Goal: Information Seeking & Learning: Find specific fact

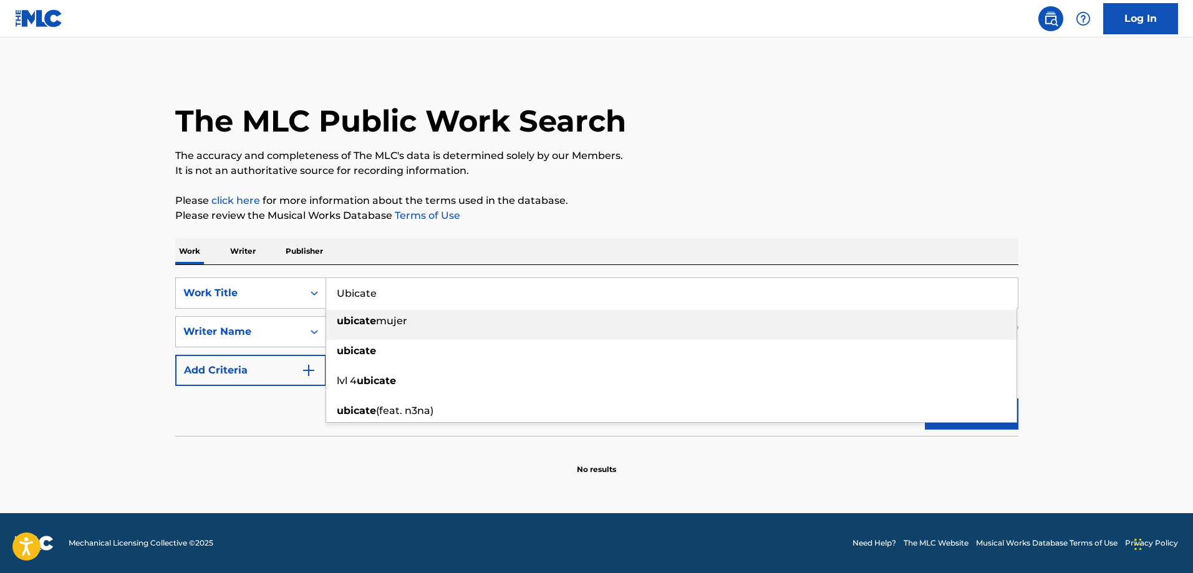
click at [421, 289] on input "Ubicate" at bounding box center [671, 293] width 691 height 30
type input "Primos"
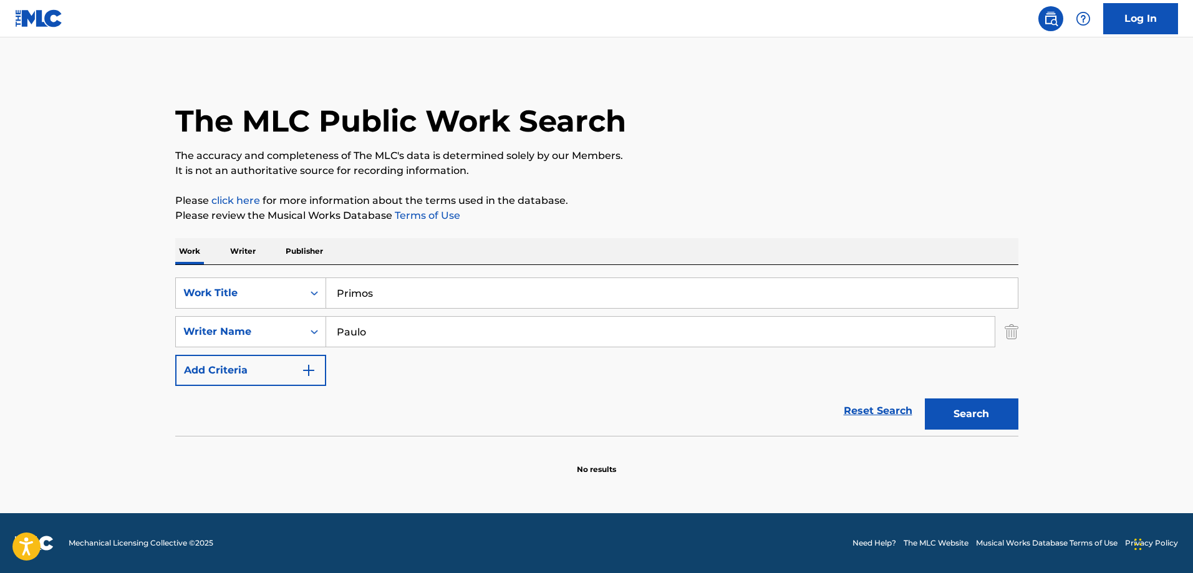
drag, startPoint x: 100, startPoint y: 292, endPoint x: 367, endPoint y: 329, distance: 269.9
click at [101, 292] on main "The MLC Public Work Search The accuracy and completeness of The MLC's data is d…" at bounding box center [596, 275] width 1193 height 476
click at [450, 333] on input "Paulo" at bounding box center [660, 332] width 668 height 30
paste input "Franc"
type input "[PERSON_NAME]"
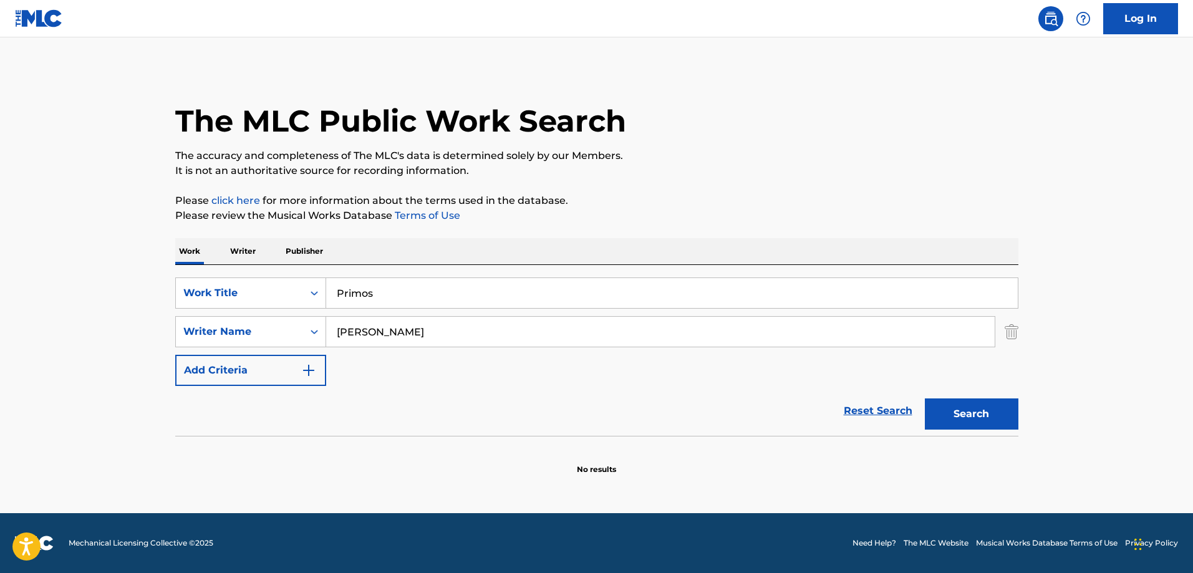
click at [965, 410] on button "Search" at bounding box center [972, 413] width 94 height 31
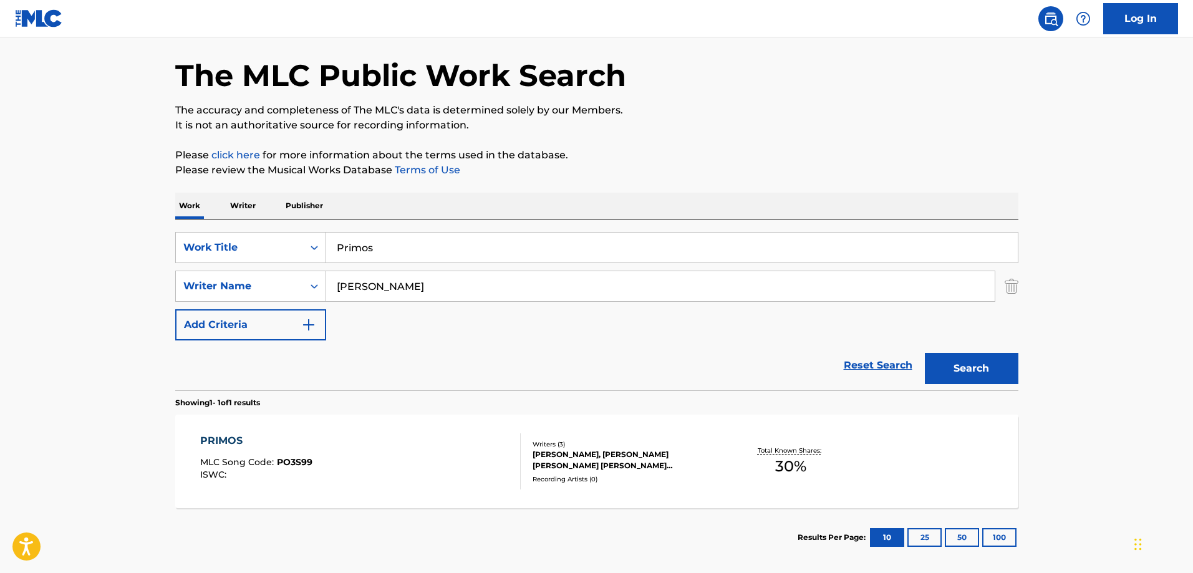
scroll to position [105, 0]
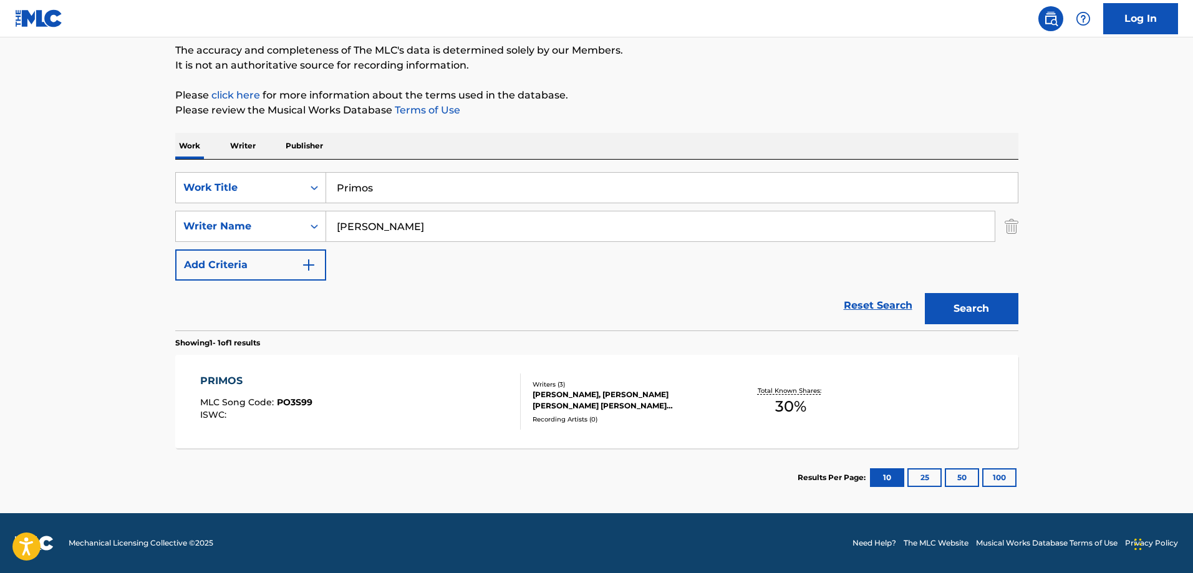
click at [321, 370] on div "PRIMOS MLC Song Code : PO3S99 ISWC : Writers ( 3 ) [PERSON_NAME], [PERSON_NAME]…" at bounding box center [596, 402] width 843 height 94
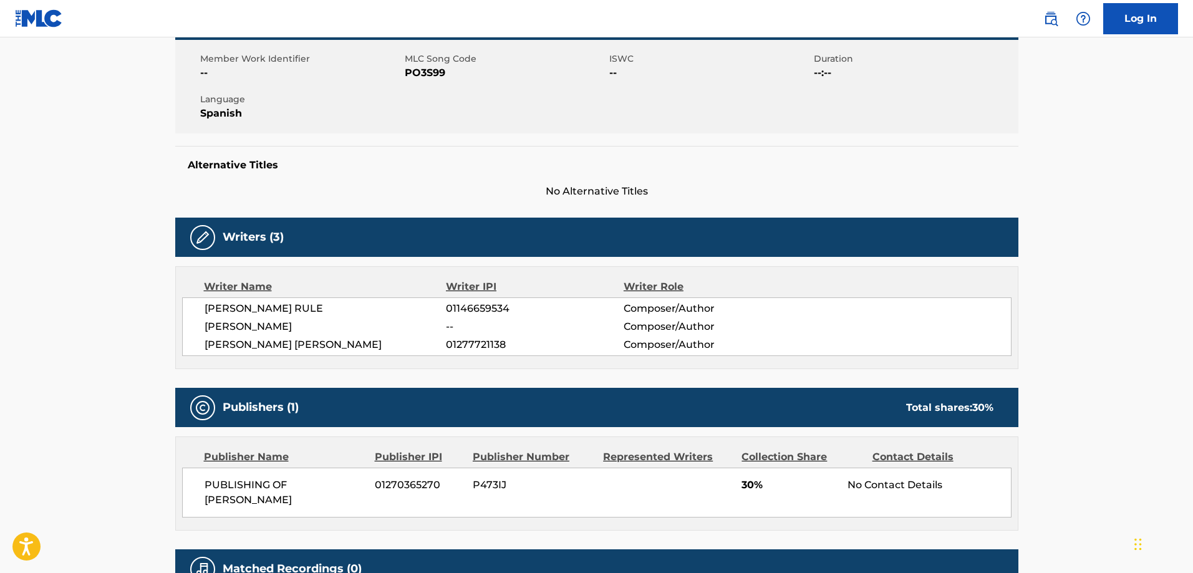
scroll to position [91, 0]
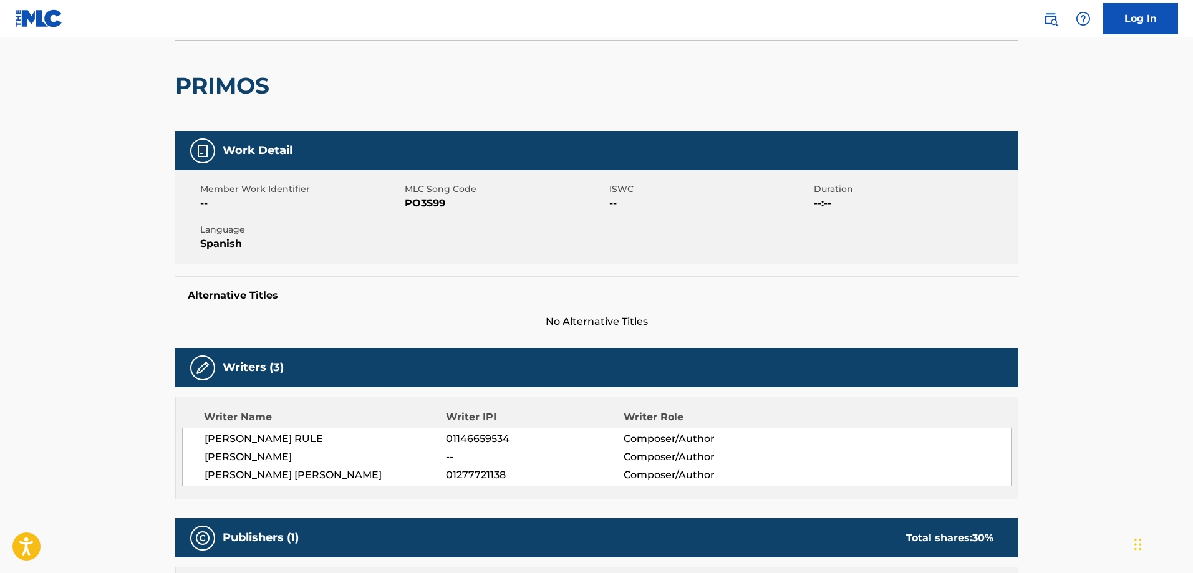
click at [417, 203] on span "PO3S99" at bounding box center [505, 203] width 201 height 15
copy span "PO3S99"
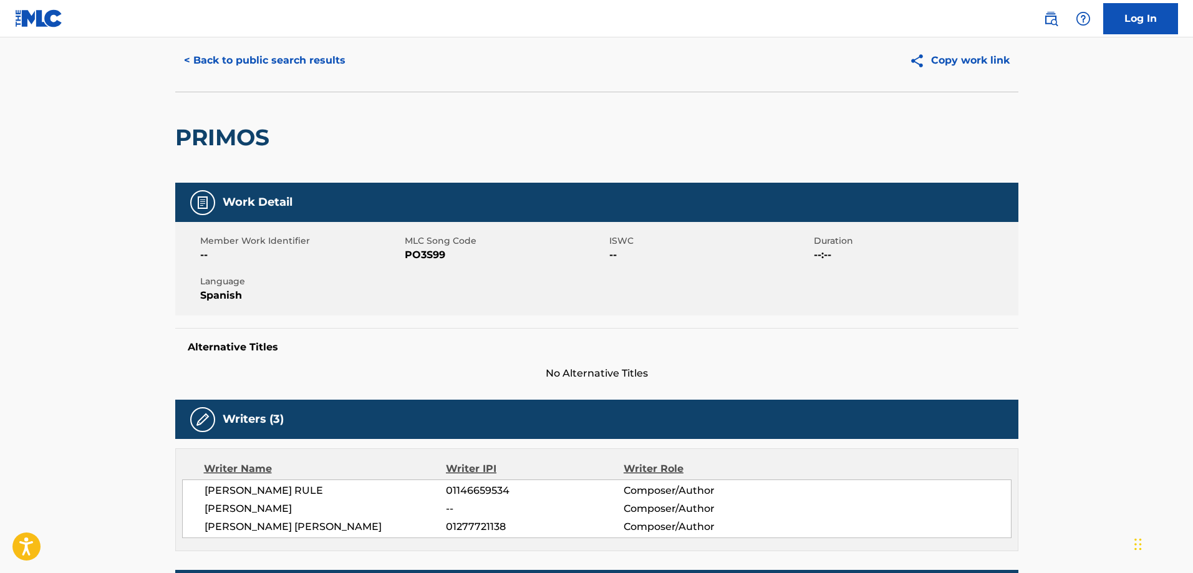
scroll to position [0, 0]
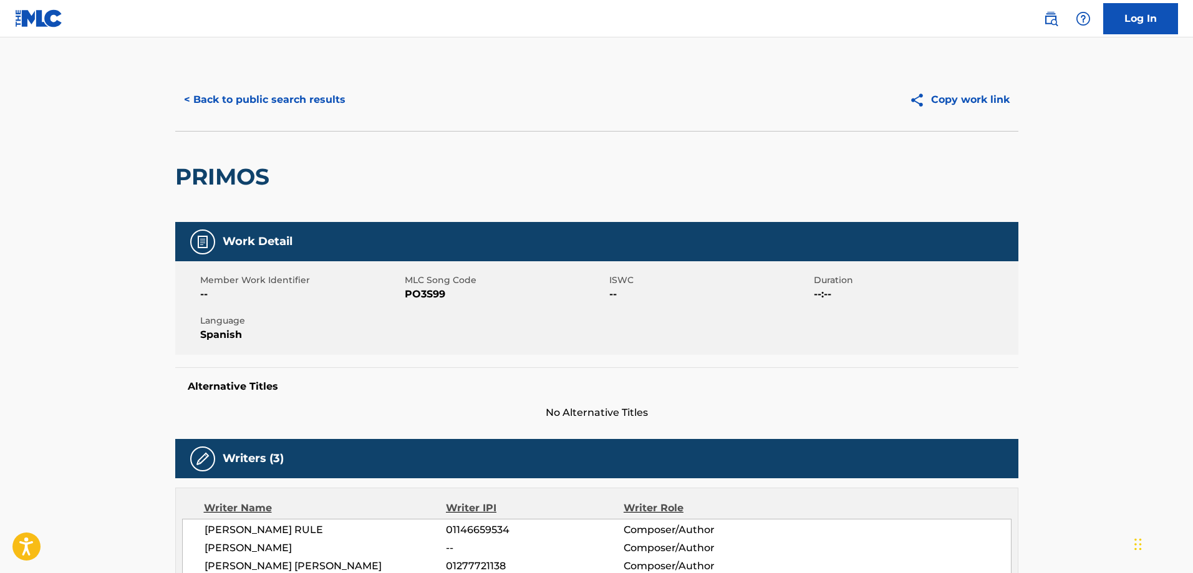
click at [300, 90] on button "< Back to public search results" at bounding box center [264, 99] width 179 height 31
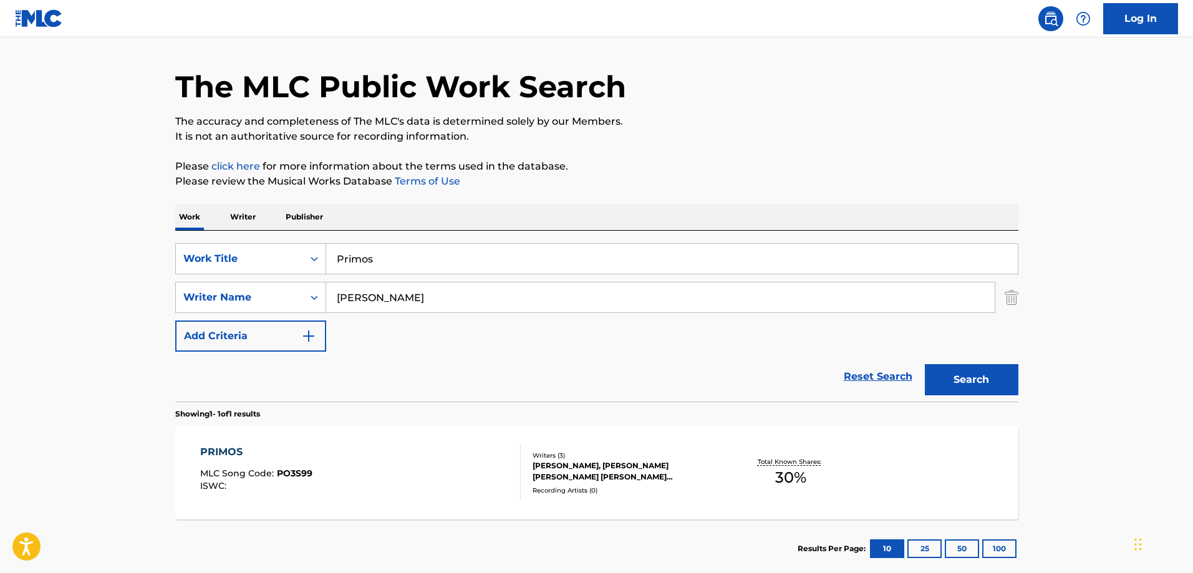
click at [466, 297] on input "[PERSON_NAME]" at bounding box center [660, 297] width 668 height 30
click at [925, 364] on button "Search" at bounding box center [972, 379] width 94 height 31
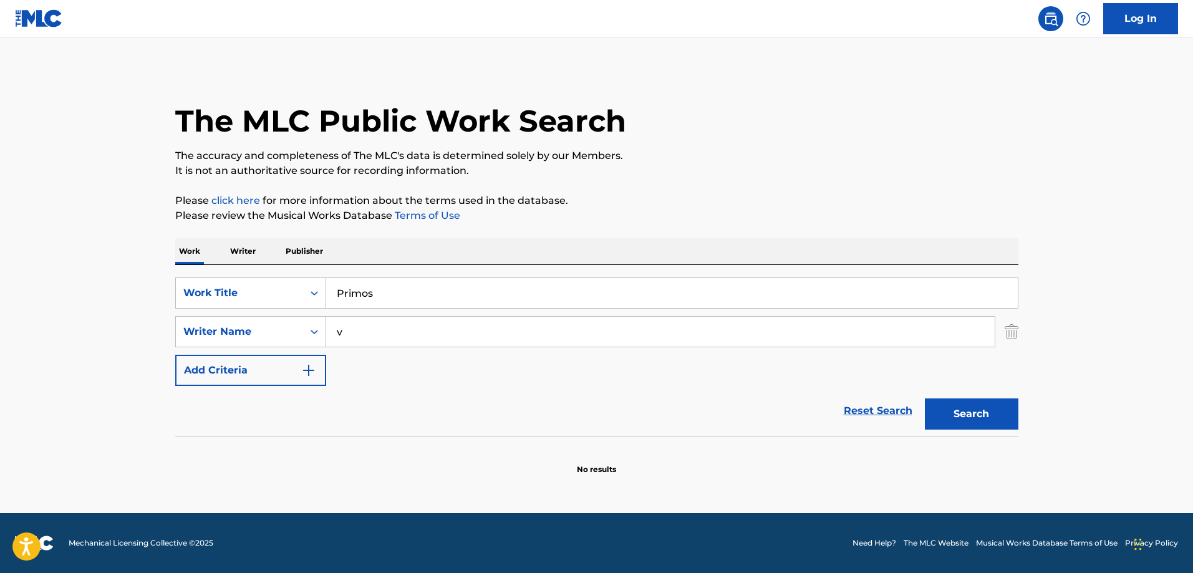
click at [395, 332] on input "v" at bounding box center [660, 332] width 668 height 30
paste input "[PERSON_NAME]"
type input "[PERSON_NAME]"
click at [925, 398] on button "Search" at bounding box center [972, 413] width 94 height 31
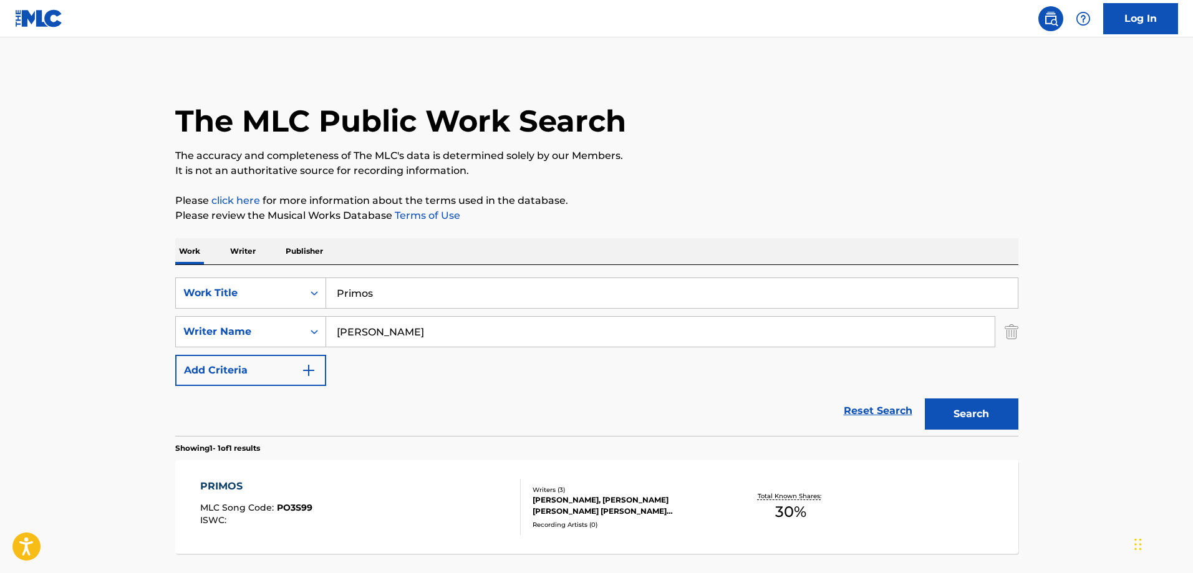
click at [407, 300] on input "Primos" at bounding box center [671, 293] width 691 height 30
paste input "Rompecora"
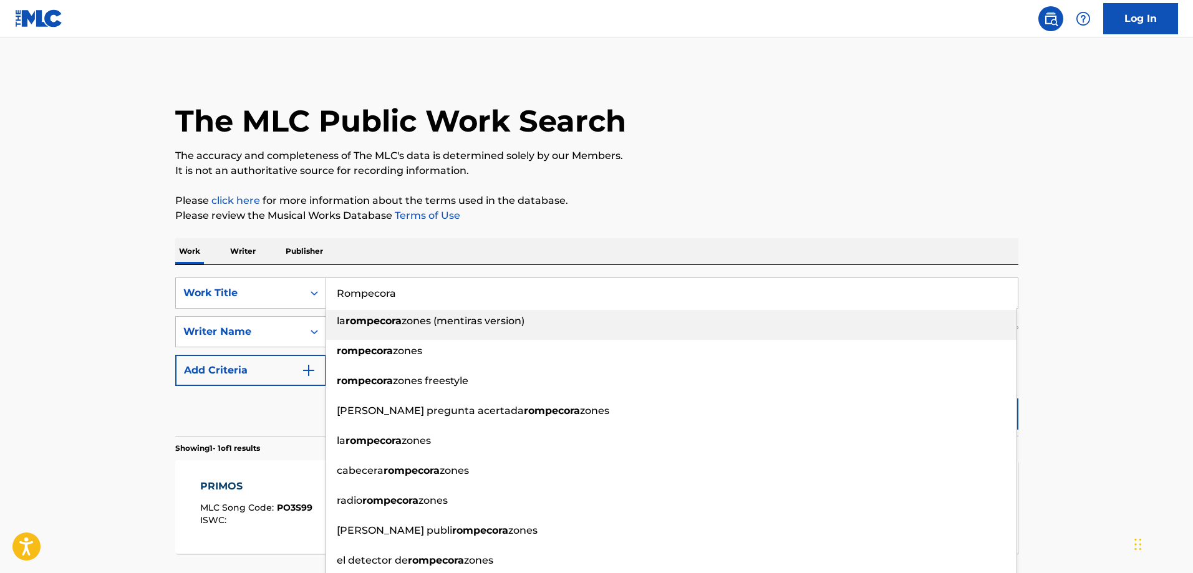
click at [439, 320] on span "zones (mentiras version)" at bounding box center [463, 321] width 123 height 12
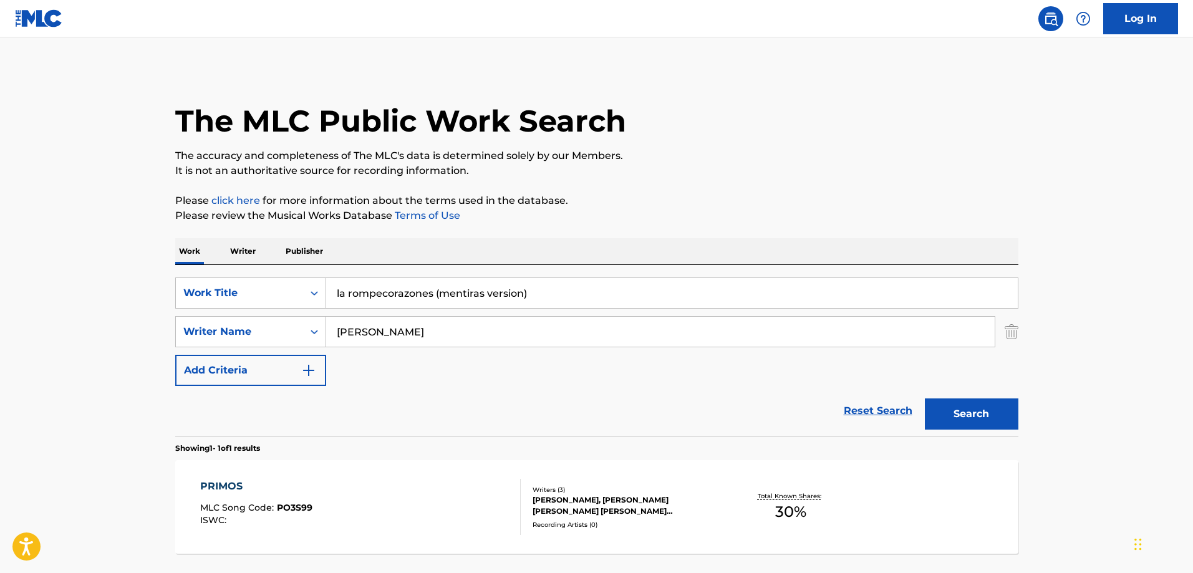
paste input "Rompecora"
type input "Rompecora"
click at [425, 342] on input "[PERSON_NAME]" at bounding box center [660, 332] width 668 height 30
click at [412, 337] on input "[PERSON_NAME]" at bounding box center [660, 332] width 668 height 30
paste input "[PERSON_NAME]"
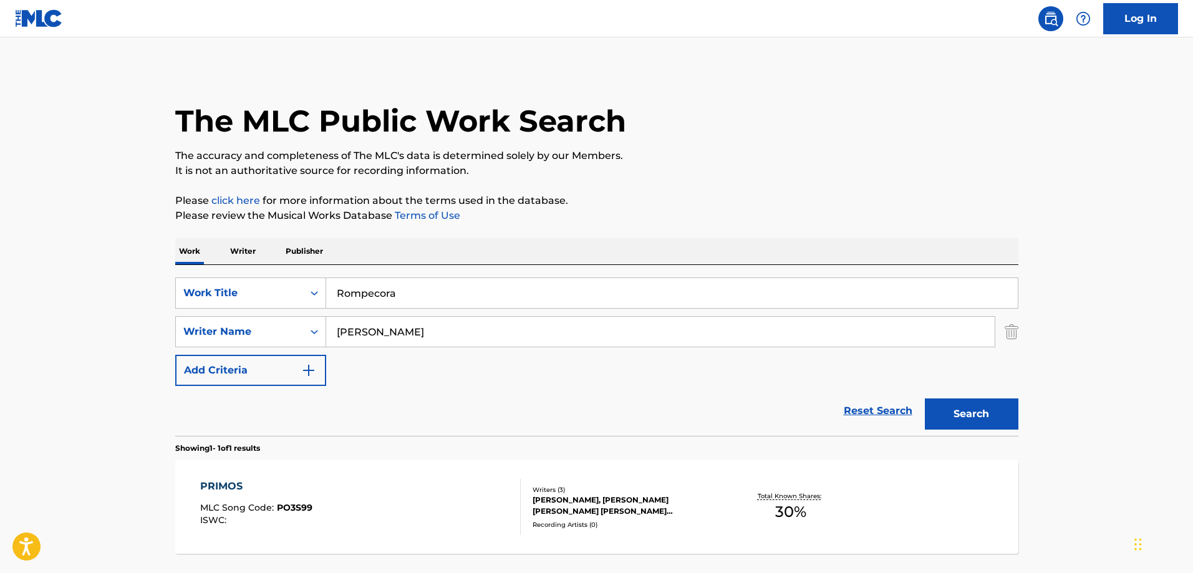
type input "[PERSON_NAME]"
drag, startPoint x: 964, startPoint y: 413, endPoint x: 595, endPoint y: 295, distance: 386.9
click at [963, 415] on button "Search" at bounding box center [972, 413] width 94 height 31
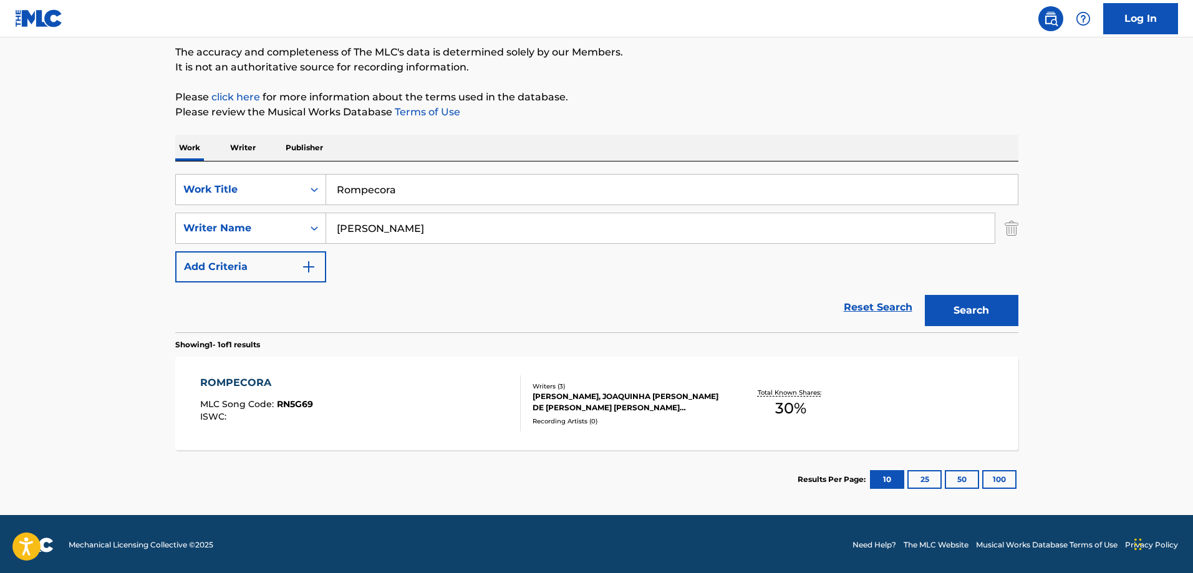
scroll to position [105, 0]
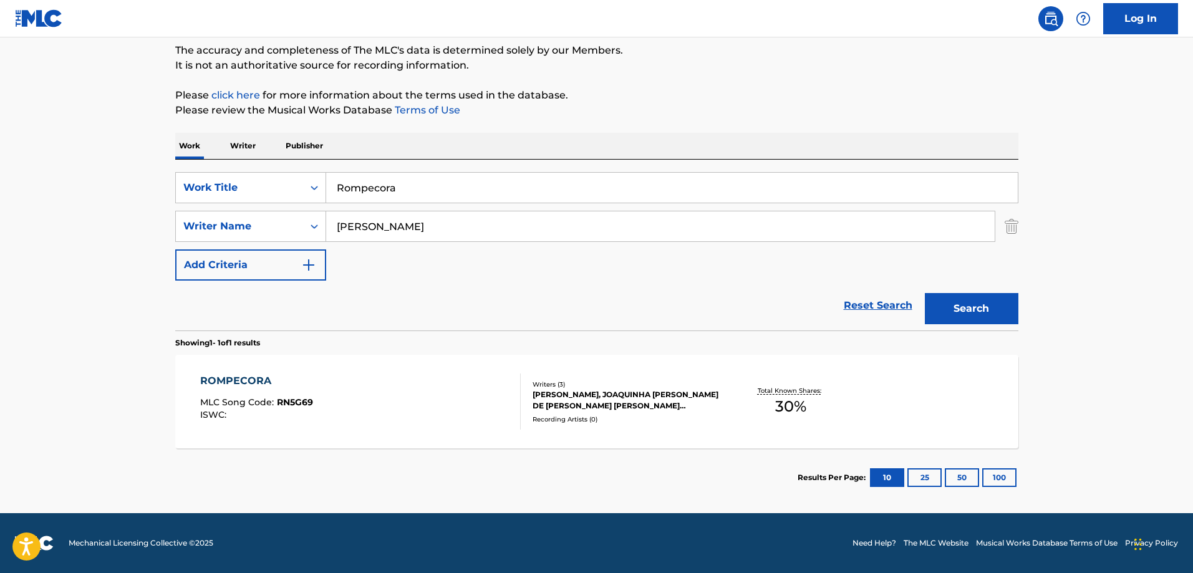
click at [299, 388] on div "ROMPECORA MLC Song Code : RN5G69 ISWC :" at bounding box center [256, 401] width 113 height 56
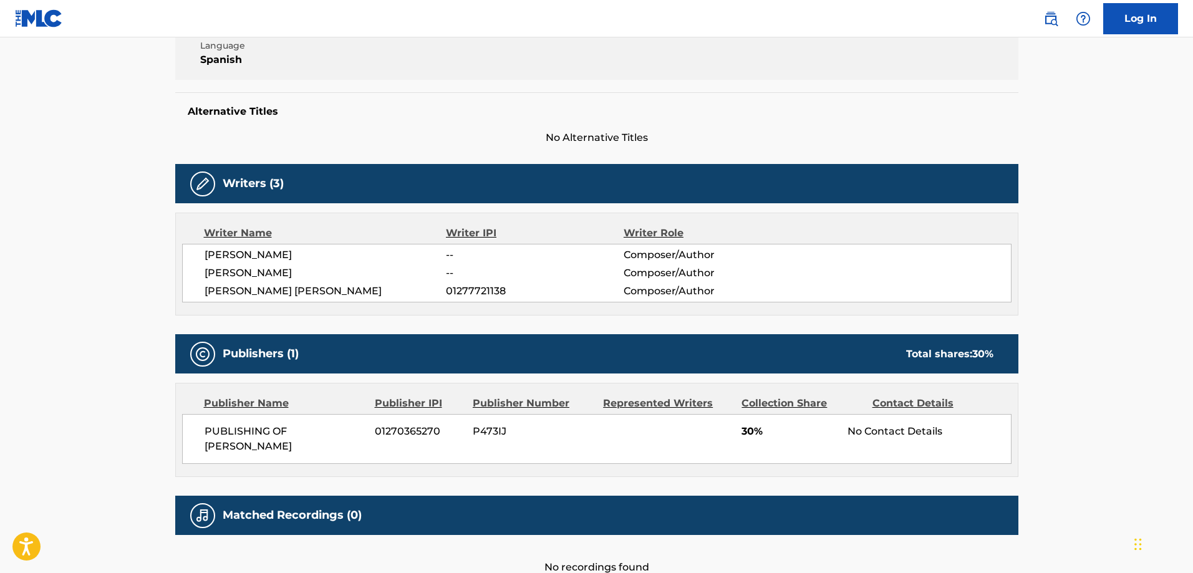
scroll to position [216, 0]
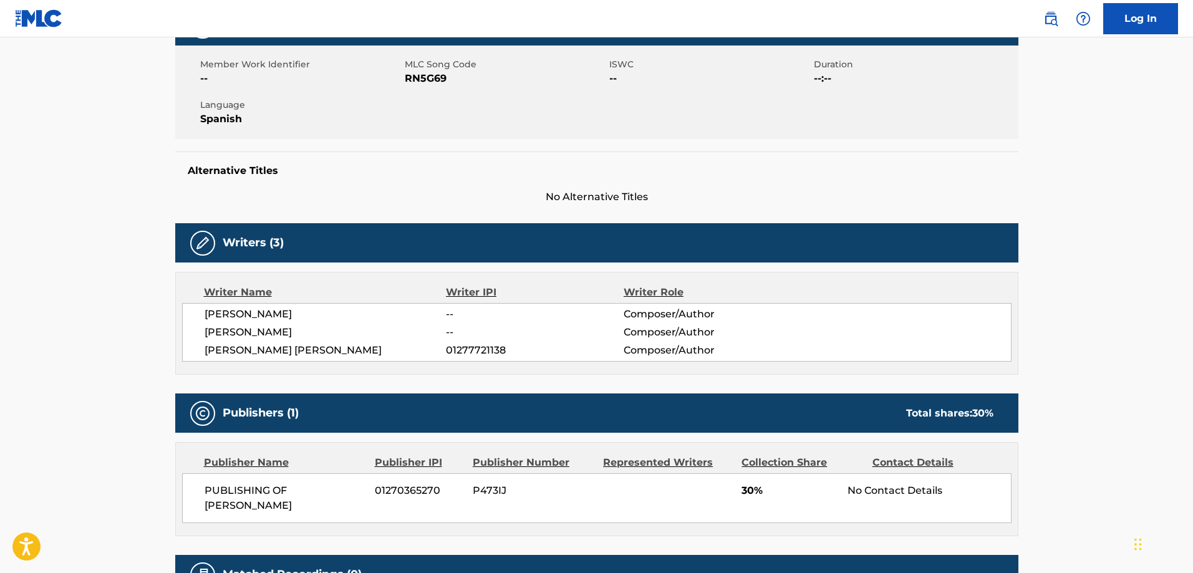
click at [441, 75] on span "RN5G69" at bounding box center [505, 78] width 201 height 15
copy span "RN5G69"
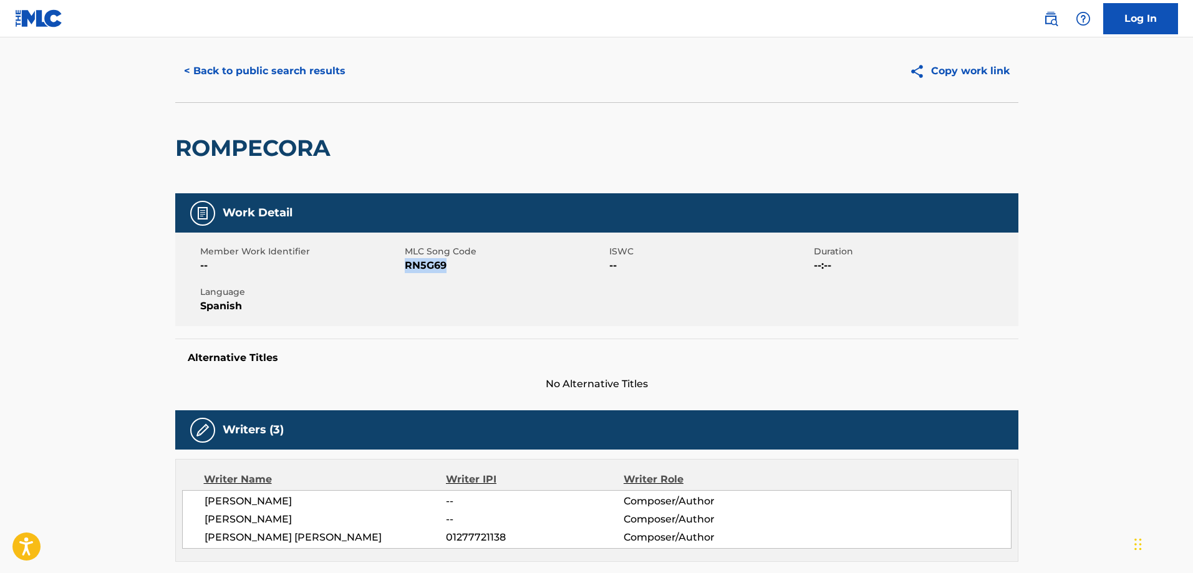
scroll to position [0, 0]
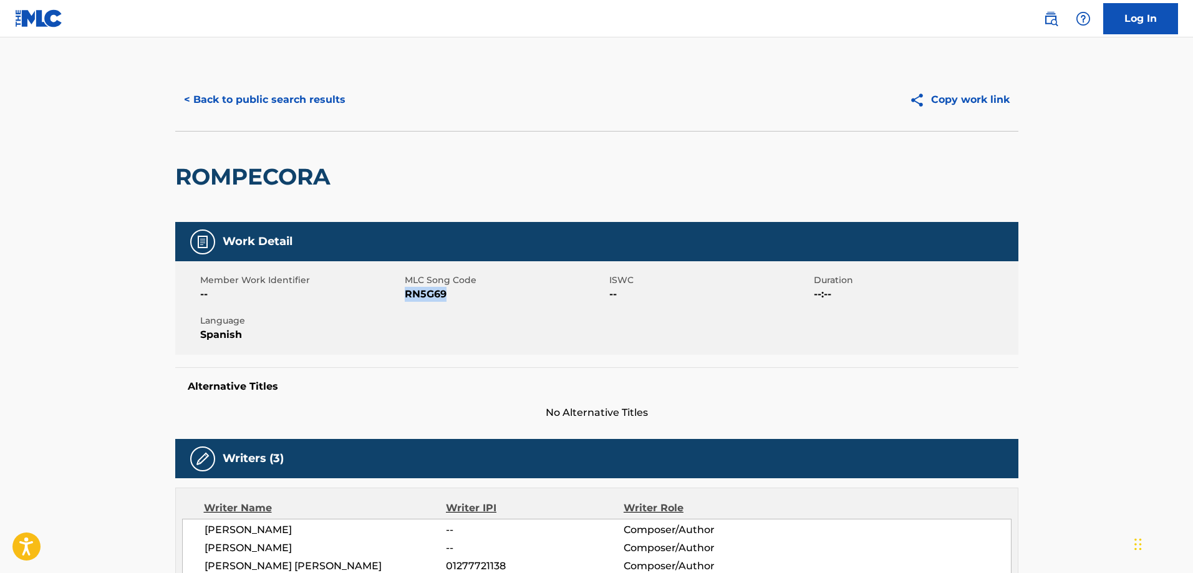
click at [264, 90] on button "< Back to public search results" at bounding box center [264, 99] width 179 height 31
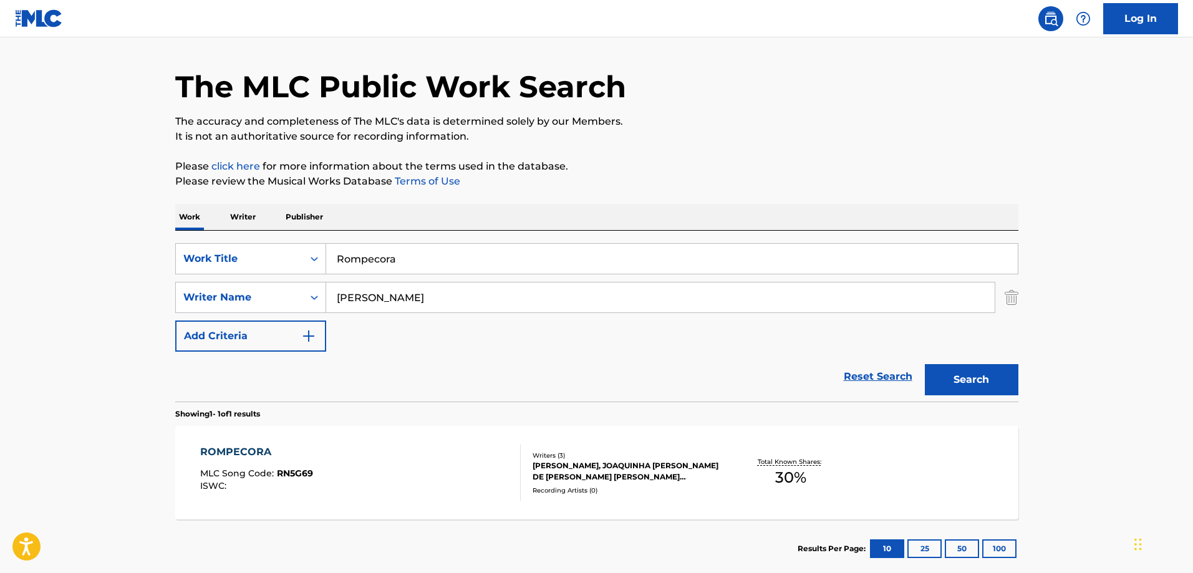
click at [472, 265] on input "Rompecora" at bounding box center [671, 259] width 691 height 30
paste input "Mala Fam"
type input "[PERSON_NAME]"
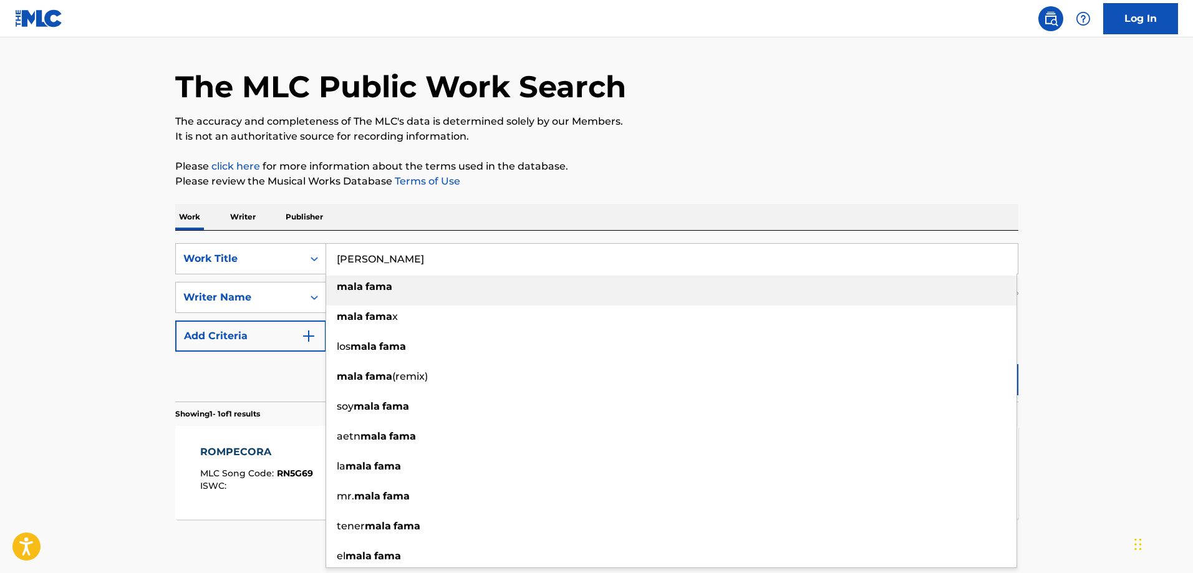
click at [439, 183] on link "Terms of Use" at bounding box center [426, 181] width 68 height 12
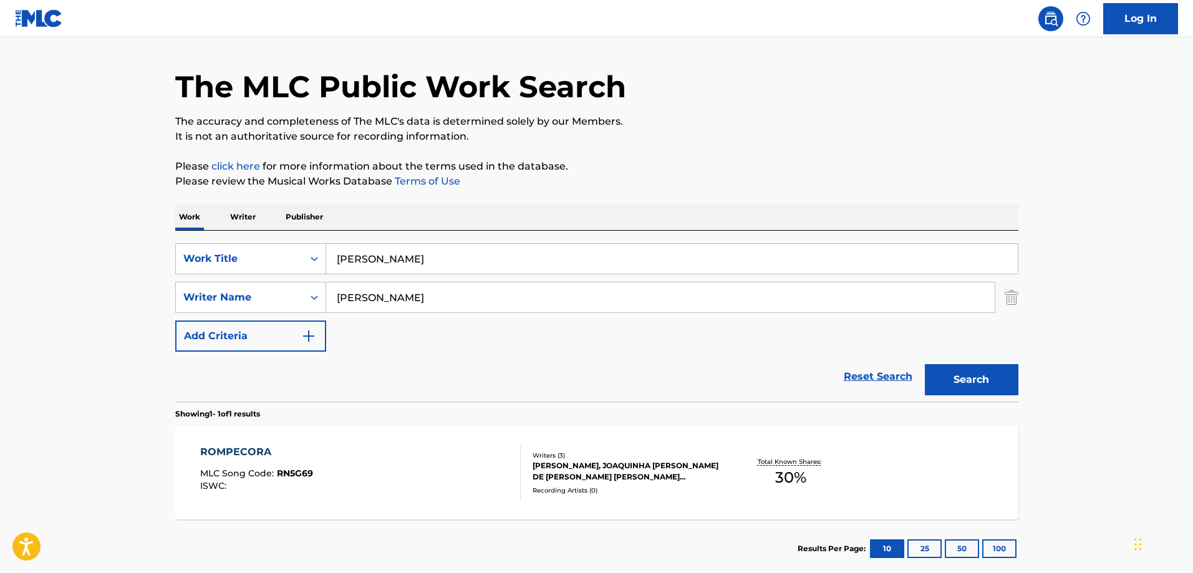
click at [423, 294] on input "[PERSON_NAME]" at bounding box center [660, 297] width 668 height 30
paste input "[PERSON_NAME]"
type input "[PERSON_NAME]"
click at [975, 368] on button "Search" at bounding box center [972, 379] width 94 height 31
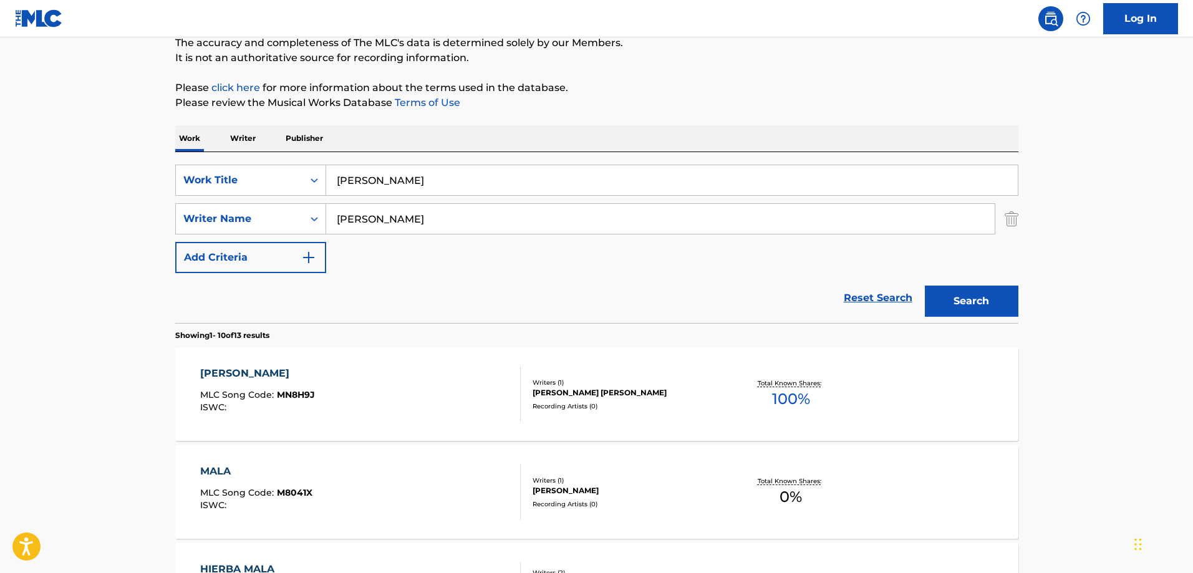
scroll to position [159, 0]
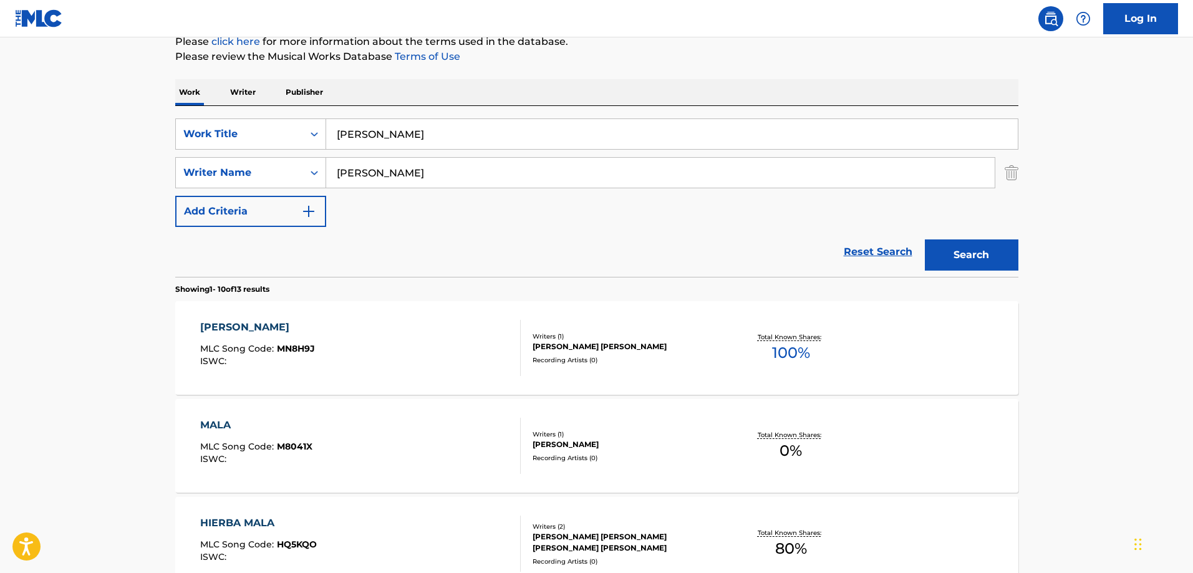
click at [413, 322] on div "[PERSON_NAME] MLC Song Code : MN8H9J ISWC :" at bounding box center [360, 348] width 320 height 56
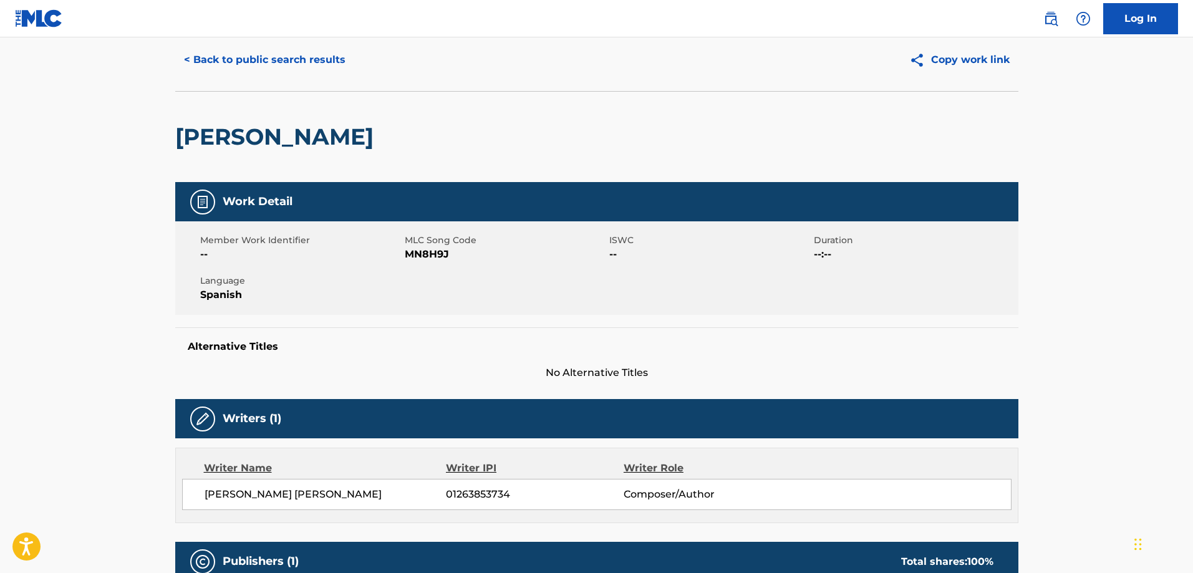
scroll to position [62, 0]
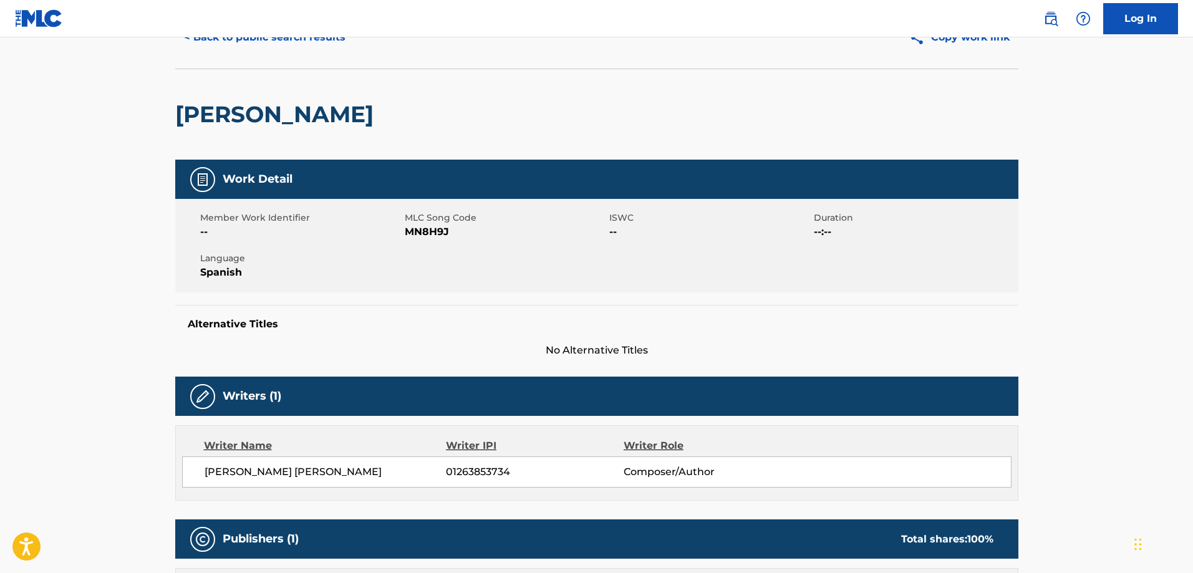
click at [413, 231] on span "MN8H9J" at bounding box center [505, 231] width 201 height 15
copy span "MN8H9J"
click at [413, 231] on span "MN8H9J" at bounding box center [505, 231] width 201 height 15
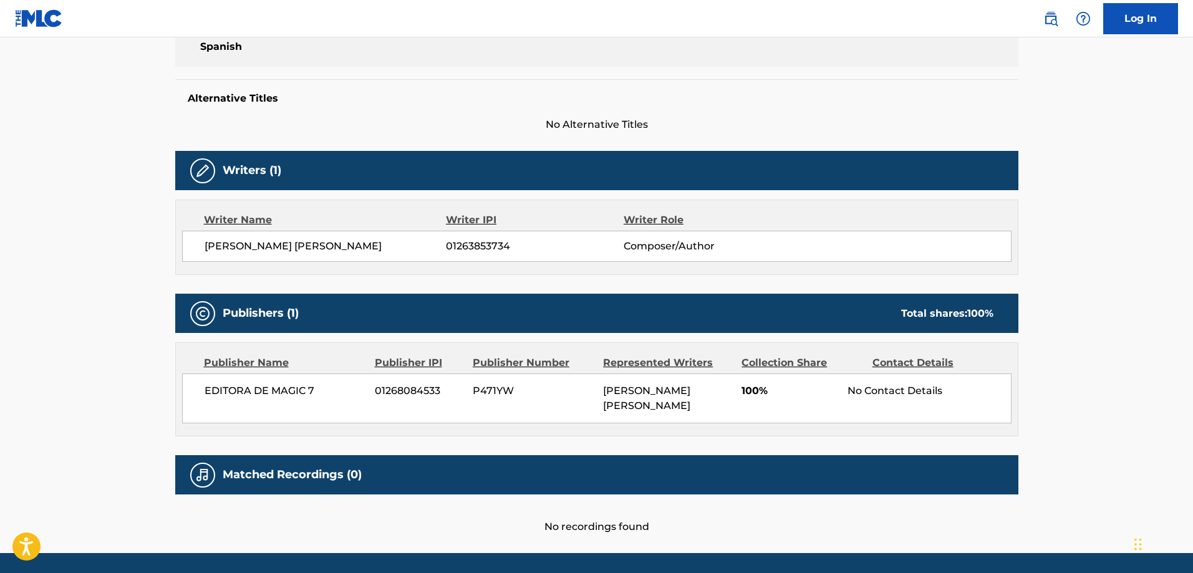
scroll to position [328, 0]
